Goal: Task Accomplishment & Management: Use online tool/utility

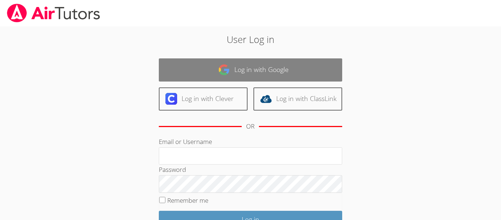
click at [273, 66] on link "Log in with Google" at bounding box center [250, 69] width 183 height 23
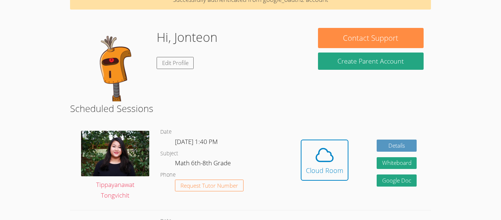
scroll to position [43, 0]
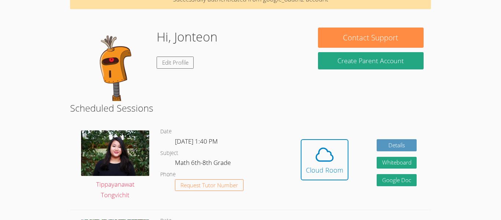
click at [309, 91] on div "Hi, Jonteon Edit Profile" at bounding box center [190, 64] width 241 height 73
click at [307, 92] on div "Hi, Jonteon Edit Profile" at bounding box center [190, 64] width 241 height 73
click at [317, 167] on div "Cloud Room" at bounding box center [324, 170] width 37 height 10
click at [119, 143] on img at bounding box center [115, 153] width 68 height 46
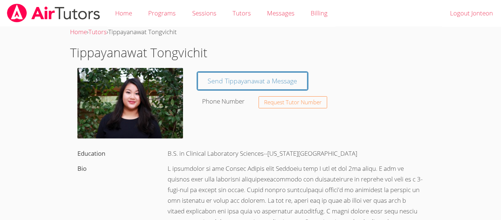
click at [134, 103] on img at bounding box center [130, 103] width 106 height 70
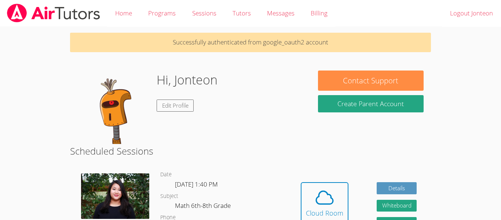
scroll to position [43, 0]
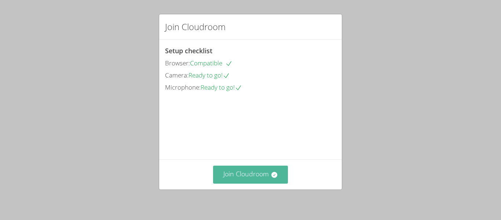
click at [227, 173] on button "Join Cloudroom" at bounding box center [250, 174] width 75 height 18
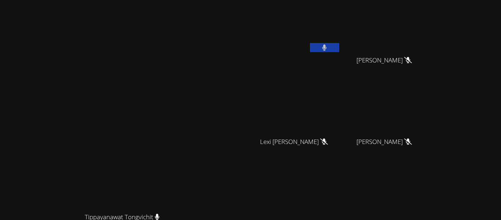
click at [339, 46] on button at bounding box center [324, 47] width 29 height 9
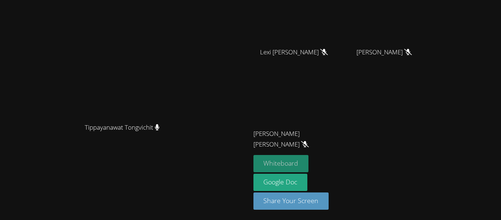
click at [309, 166] on button "Whiteboard" at bounding box center [281, 163] width 55 height 17
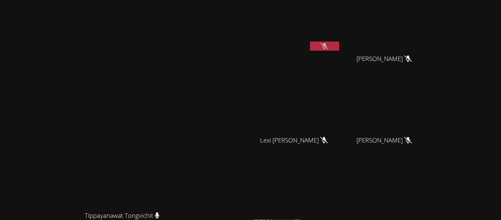
scroll to position [0, 0]
click at [341, 166] on video at bounding box center [297, 190] width 87 height 49
click at [341, 167] on video at bounding box center [297, 190] width 87 height 49
click at [339, 51] on button at bounding box center [324, 47] width 29 height 9
click at [327, 46] on icon at bounding box center [324, 47] width 5 height 6
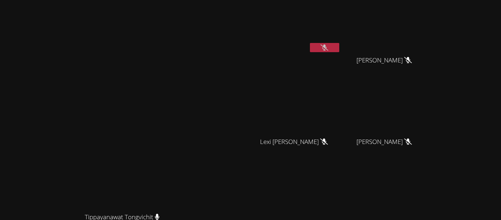
click at [328, 46] on icon at bounding box center [325, 47] width 8 height 6
click at [327, 46] on icon at bounding box center [324, 47] width 5 height 6
